Goal: Navigation & Orientation: Find specific page/section

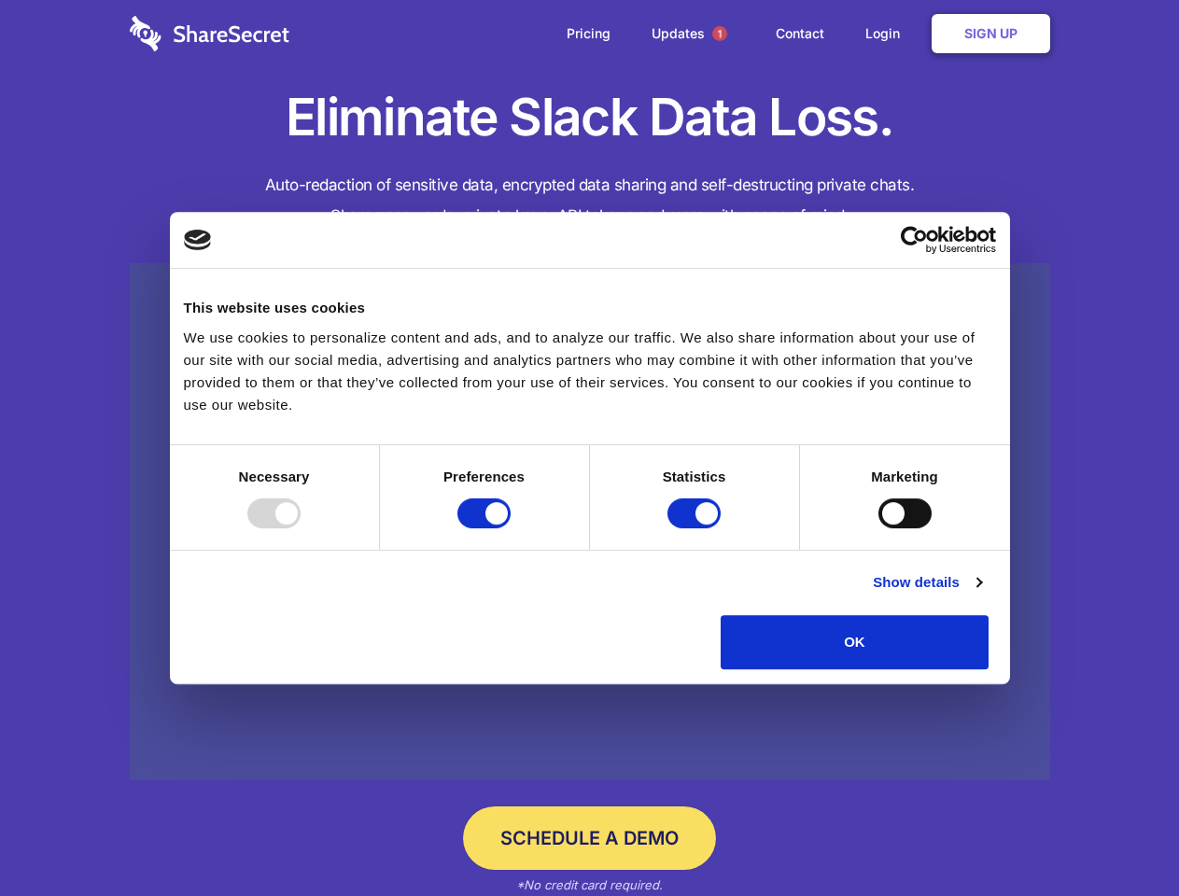
click at [301, 528] on div at bounding box center [273, 514] width 53 height 30
click at [511, 528] on input "Preferences" at bounding box center [484, 514] width 53 height 30
checkbox input "false"
click at [697, 528] on input "Statistics" at bounding box center [694, 514] width 53 height 30
checkbox input "false"
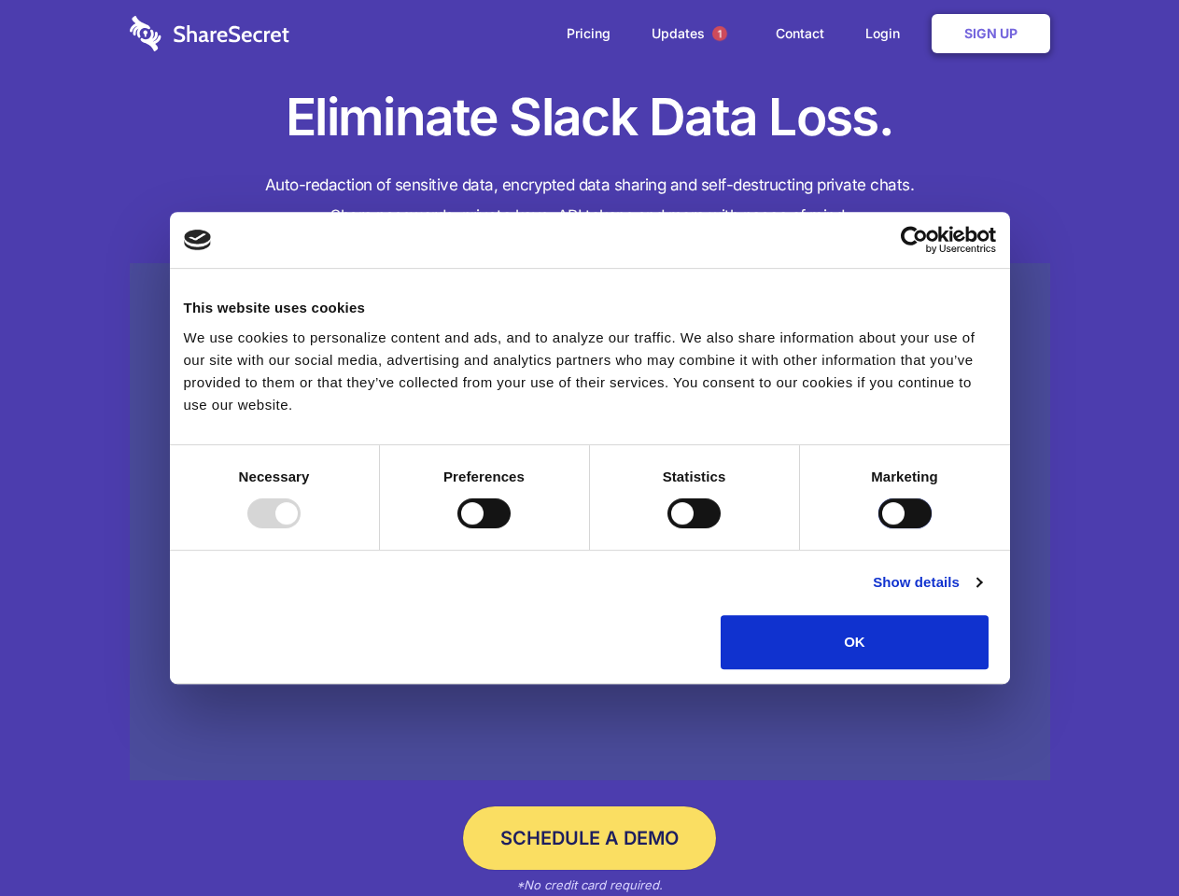
click at [879, 528] on input "Marketing" at bounding box center [905, 514] width 53 height 30
checkbox input "true"
click at [981, 594] on link "Show details" at bounding box center [927, 582] width 108 height 22
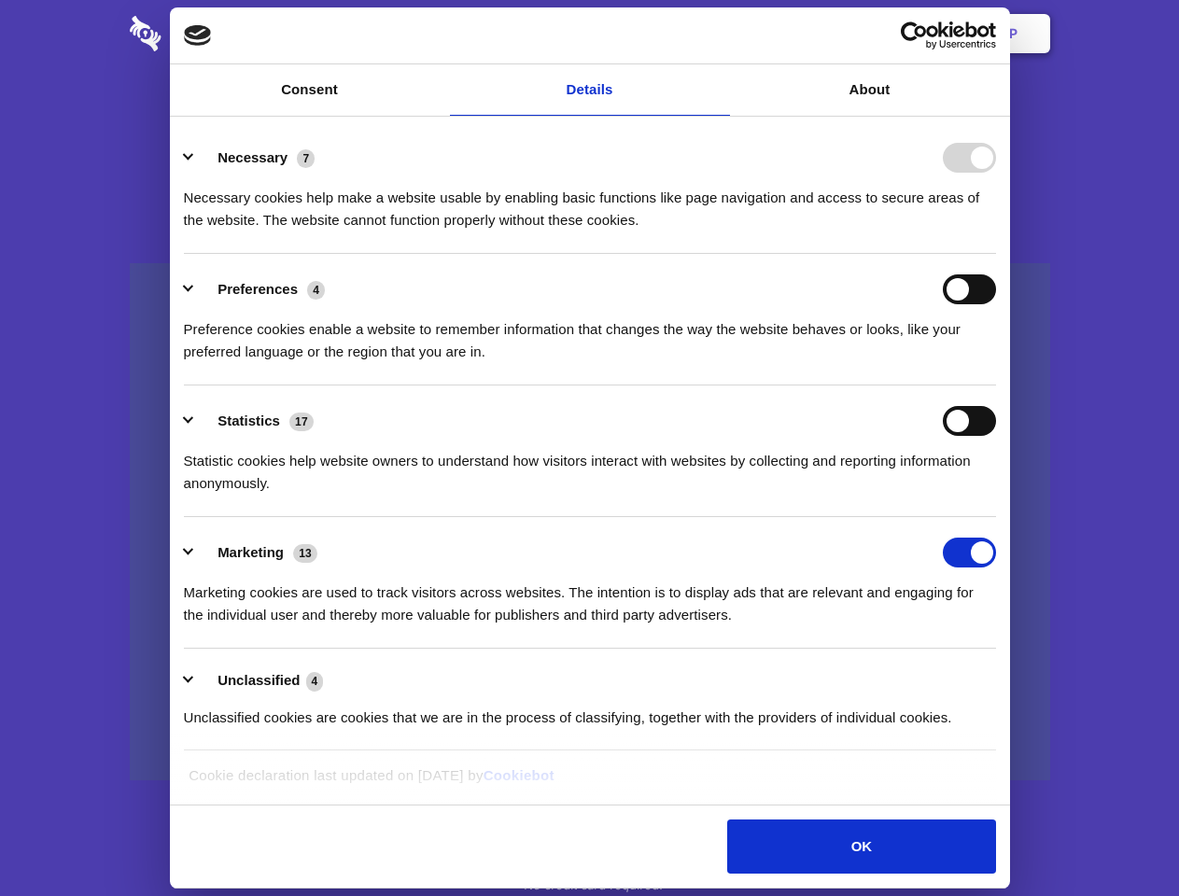
click at [996, 232] on div "Necessary cookies help make a website usable by enabling basic functions like p…" at bounding box center [590, 202] width 812 height 59
click at [719, 34] on span "1" at bounding box center [719, 33] width 15 height 15
